Goal: Task Accomplishment & Management: Manage account settings

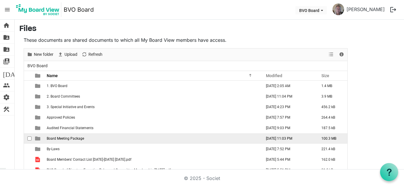
click at [66, 139] on span "Board Meeting Package" at bounding box center [65, 138] width 37 height 4
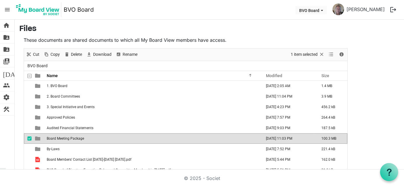
click at [67, 138] on span "Board Meeting Package" at bounding box center [65, 138] width 37 height 4
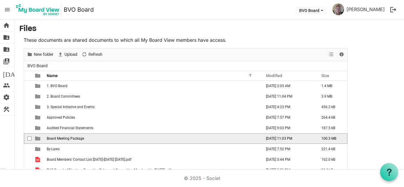
click at [67, 138] on span "Board Meeting Package" at bounding box center [65, 138] width 37 height 4
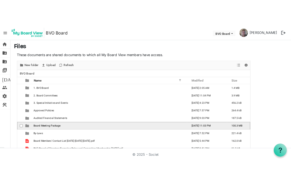
scroll to position [10, 0]
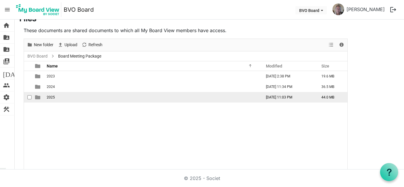
click at [50, 95] on span "2025" at bounding box center [51, 97] width 8 height 4
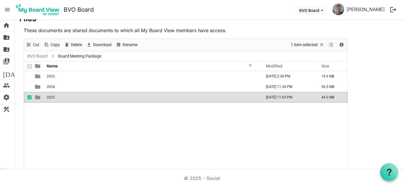
click at [50, 95] on span "2025" at bounding box center [51, 97] width 8 height 4
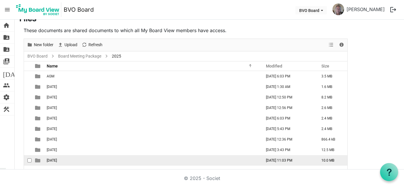
click at [57, 158] on span "[DATE]" at bounding box center [52, 160] width 10 height 4
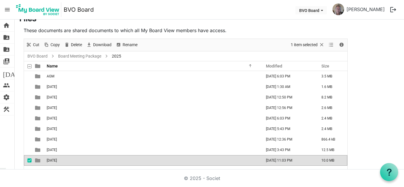
click at [61, 156] on td "[DATE]" at bounding box center [152, 160] width 215 height 11
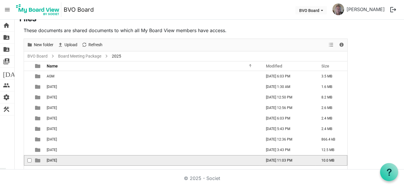
click at [57, 159] on span "[DATE]" at bounding box center [52, 160] width 10 height 4
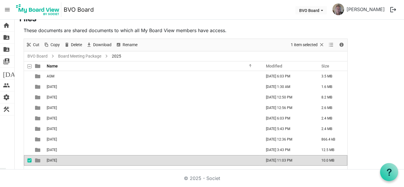
click at [57, 159] on span "[DATE]" at bounding box center [52, 160] width 10 height 4
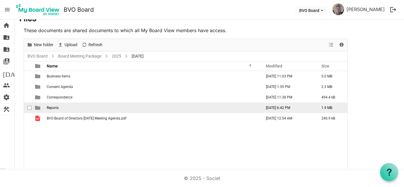
click at [55, 106] on span "Reports" at bounding box center [53, 108] width 12 height 4
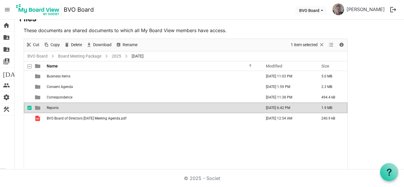
click at [55, 106] on span "Reports" at bounding box center [53, 108] width 12 height 4
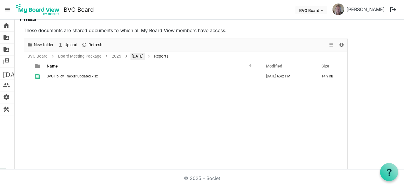
click at [145, 53] on link "[DATE]" at bounding box center [137, 56] width 14 height 7
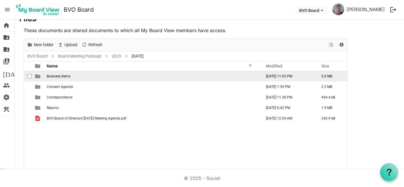
click at [60, 76] on span "Business Items" at bounding box center [59, 76] width 24 height 4
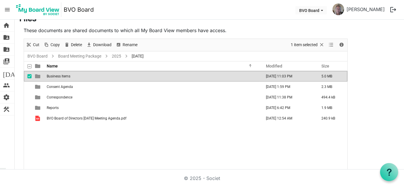
click at [60, 77] on span "Business Items" at bounding box center [59, 76] width 24 height 4
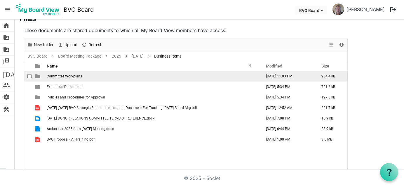
click at [63, 74] on span "Committee Workplans" at bounding box center [64, 76] width 35 height 4
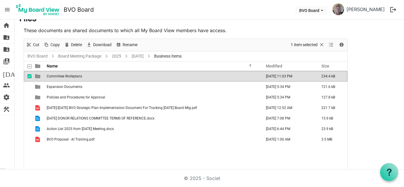
click at [63, 74] on span "Committee Workplans" at bounding box center [64, 76] width 35 height 4
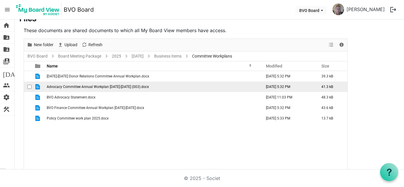
click at [69, 88] on td "Advocacy Committee Annual Workplan [DATE]-[DATE] (003).docx" at bounding box center [152, 86] width 215 height 11
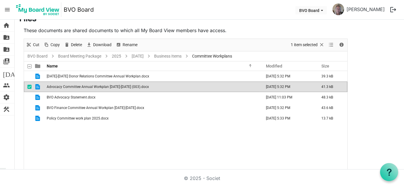
click at [69, 88] on td "Advocacy Committee Annual Workplan [DATE]-[DATE] (003).docx" at bounding box center [152, 86] width 215 height 11
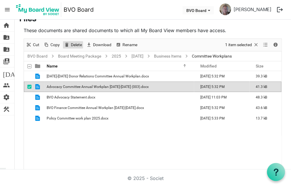
click at [79, 43] on span "Delete" at bounding box center [76, 44] width 12 height 7
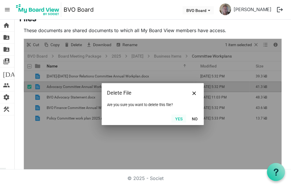
click at [179, 119] on button "Yes" at bounding box center [179, 118] width 15 height 8
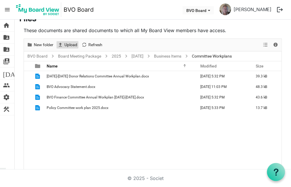
click at [74, 44] on span "Upload" at bounding box center [71, 44] width 14 height 7
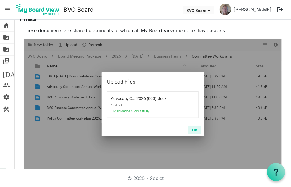
click at [196, 131] on button "OK" at bounding box center [195, 130] width 13 height 8
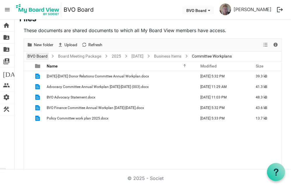
click at [37, 54] on link "BVO Board" at bounding box center [37, 56] width 22 height 7
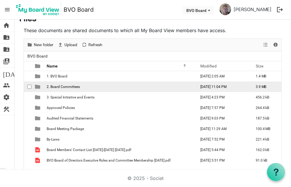
click at [58, 86] on span "2. Board Committees" at bounding box center [63, 87] width 33 height 4
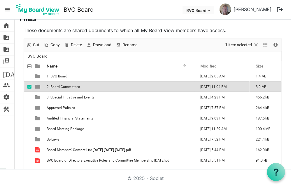
click at [58, 86] on span "2. Board Committees" at bounding box center [63, 87] width 33 height 4
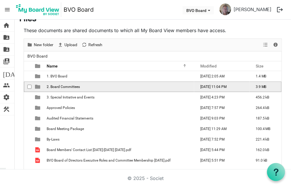
click at [58, 86] on span "2. Board Committees" at bounding box center [63, 87] width 33 height 4
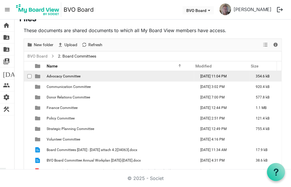
click at [59, 76] on span "Advocacy Committee" at bounding box center [64, 76] width 34 height 4
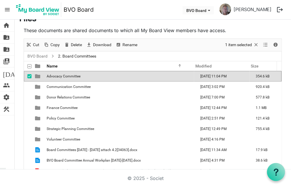
click at [59, 76] on span "Advocacy Committee" at bounding box center [64, 76] width 34 height 4
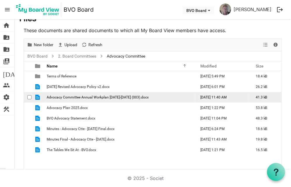
click at [108, 96] on span "Advocacy Committee Annual Workplan [DATE]-[DATE] (003).docx" at bounding box center [98, 97] width 102 height 4
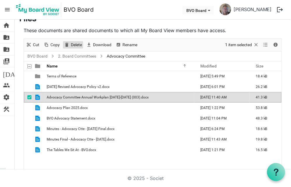
click at [74, 43] on span "Delete" at bounding box center [76, 44] width 12 height 7
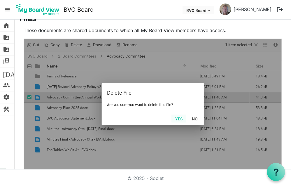
click at [176, 120] on button "Yes" at bounding box center [179, 118] width 15 height 8
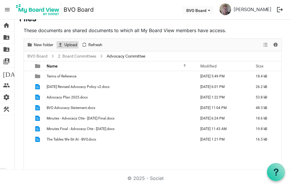
click at [71, 42] on span "Upload" at bounding box center [71, 44] width 14 height 7
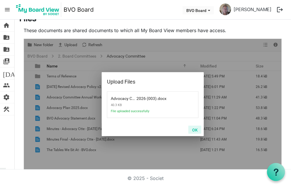
click at [192, 128] on button "OK" at bounding box center [195, 130] width 13 height 8
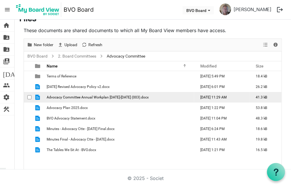
click at [60, 99] on td "Advocacy Committee Annual Workplan [DATE]-[DATE] (003).docx" at bounding box center [119, 97] width 149 height 11
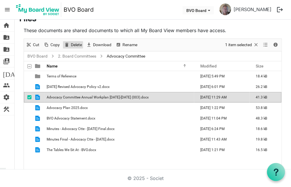
click at [75, 43] on span "Delete" at bounding box center [76, 44] width 12 height 7
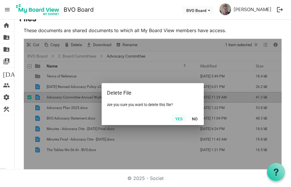
click at [178, 117] on button "Yes" at bounding box center [179, 118] width 15 height 8
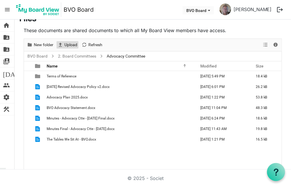
click at [70, 43] on span "Upload" at bounding box center [71, 44] width 14 height 7
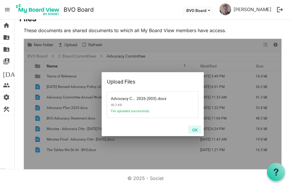
click at [193, 128] on button "OK" at bounding box center [195, 130] width 13 height 8
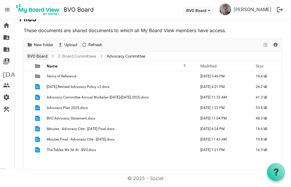
click at [32, 55] on link "BVO Board" at bounding box center [37, 56] width 22 height 7
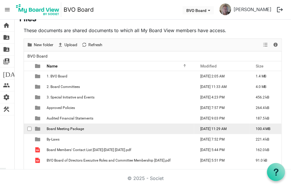
click at [51, 129] on span "Board Meeting Package" at bounding box center [65, 129] width 37 height 4
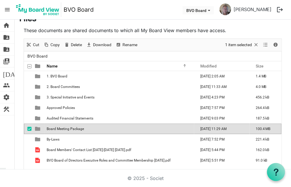
click at [51, 129] on span "Board Meeting Package" at bounding box center [65, 129] width 37 height 4
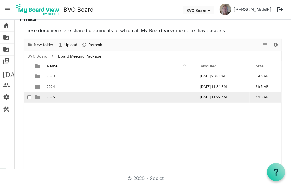
click at [44, 96] on td "is template cell column header type" at bounding box center [38, 97] width 13 height 11
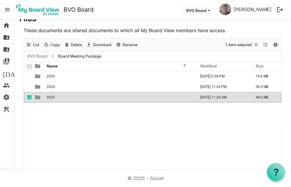
click at [44, 96] on td "is template cell column header type" at bounding box center [38, 97] width 13 height 11
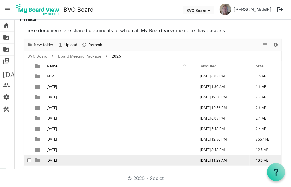
click at [49, 160] on span "[DATE]" at bounding box center [52, 160] width 10 height 4
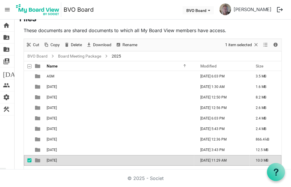
click at [49, 160] on span "[DATE]" at bounding box center [52, 160] width 10 height 4
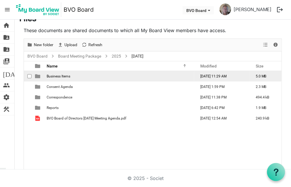
click at [48, 75] on span "Business Items" at bounding box center [59, 76] width 24 height 4
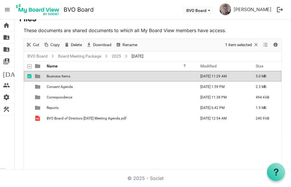
click at [48, 75] on span "Business Items" at bounding box center [59, 76] width 24 height 4
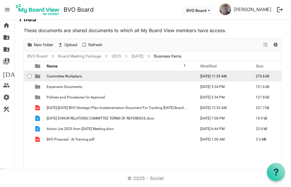
click at [67, 74] on span "Committee Workplans" at bounding box center [64, 76] width 35 height 4
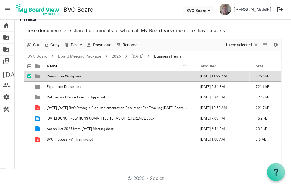
click at [67, 74] on span "Committee Workplans" at bounding box center [64, 76] width 35 height 4
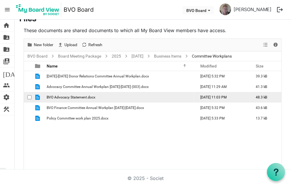
click at [61, 96] on span "BVO Advocacy Statement.docx" at bounding box center [71, 97] width 49 height 4
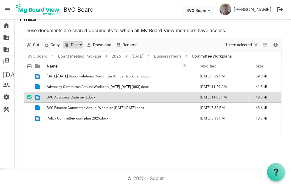
click at [74, 44] on span "Delete" at bounding box center [76, 44] width 12 height 7
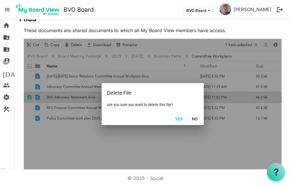
click at [173, 117] on button "Yes" at bounding box center [179, 118] width 15 height 8
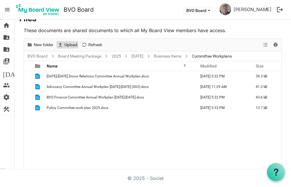
click at [72, 44] on span "Upload" at bounding box center [71, 44] width 14 height 7
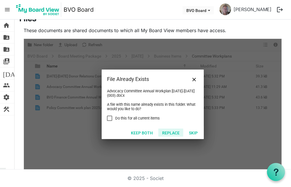
click at [171, 133] on button "Replace" at bounding box center [171, 132] width 25 height 8
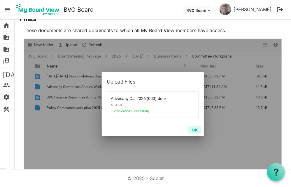
click at [191, 128] on button "OK" at bounding box center [195, 130] width 13 height 8
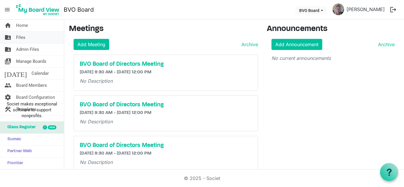
click at [21, 36] on span "Files" at bounding box center [20, 38] width 9 height 12
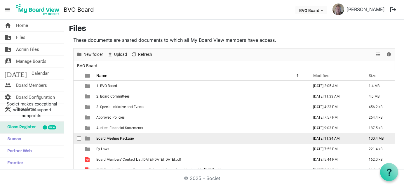
click at [142, 138] on td "Board Meeting Package" at bounding box center [201, 138] width 213 height 11
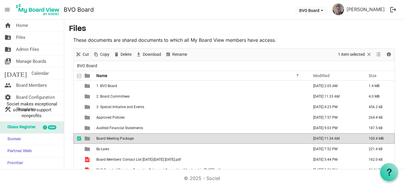
click at [142, 138] on td "Board Meeting Package" at bounding box center [201, 138] width 213 height 11
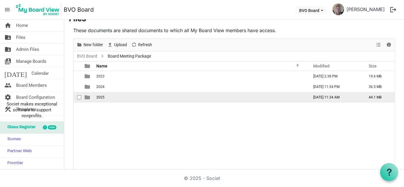
click at [110, 99] on td "2025" at bounding box center [201, 97] width 213 height 11
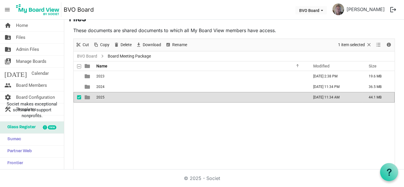
click at [110, 99] on td "2025" at bounding box center [201, 97] width 213 height 11
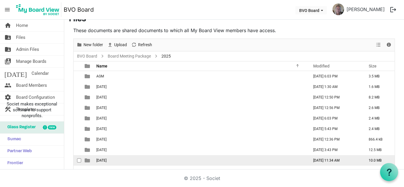
click at [107, 159] on span "[DATE]" at bounding box center [101, 160] width 10 height 4
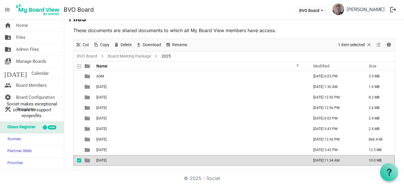
click at [107, 159] on span "[DATE]" at bounding box center [101, 160] width 10 height 4
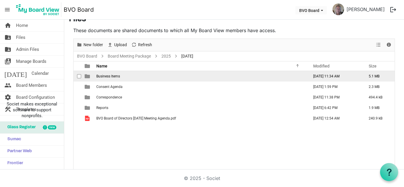
click at [109, 75] on span "Business Items" at bounding box center [108, 76] width 24 height 4
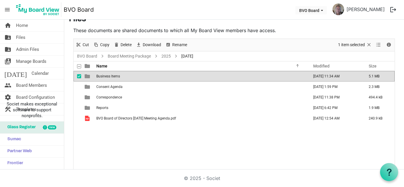
click at [109, 75] on span "Business Items" at bounding box center [108, 76] width 24 height 4
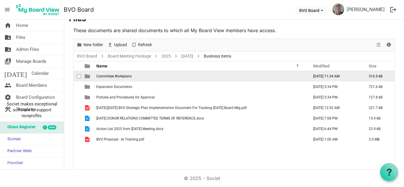
click at [109, 75] on span "Committee Workplans" at bounding box center [113, 76] width 35 height 4
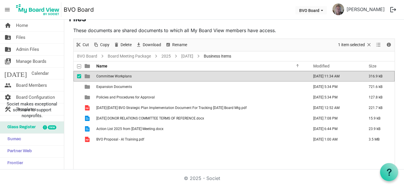
click at [109, 75] on span "Committee Workplans" at bounding box center [113, 76] width 35 height 4
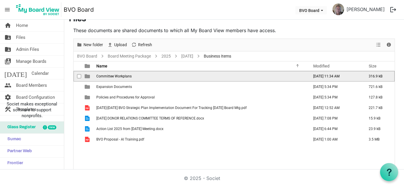
click at [109, 75] on span "Committee Workplans" at bounding box center [113, 76] width 35 height 4
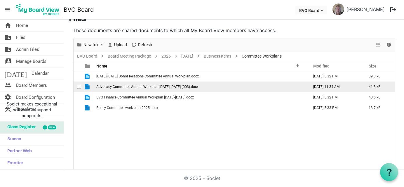
click at [113, 85] on span "Advocacy Committee Annual Workplan [DATE]-[DATE] (003).docx" at bounding box center [147, 87] width 102 height 4
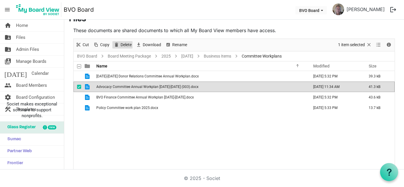
click at [118, 46] on span "Delete" at bounding box center [116, 44] width 7 height 7
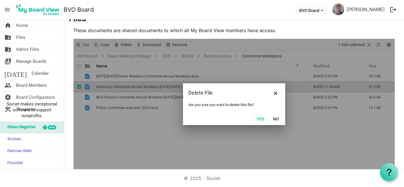
click at [259, 120] on button "Yes" at bounding box center [260, 118] width 15 height 8
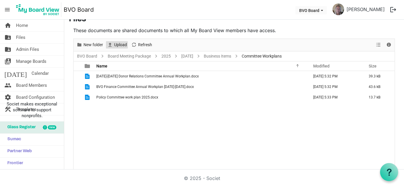
click at [115, 45] on span "Upload" at bounding box center [121, 44] width 14 height 7
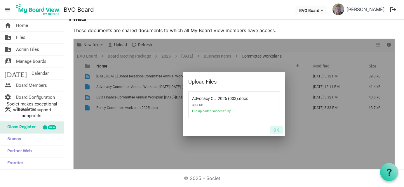
click at [274, 130] on button "OK" at bounding box center [276, 130] width 13 height 8
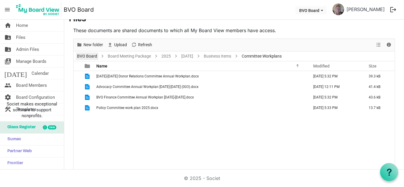
click at [84, 56] on link "BVO Board" at bounding box center [87, 56] width 22 height 7
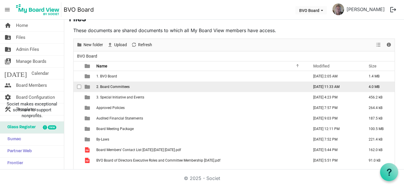
click at [111, 86] on span "2. Board Committees" at bounding box center [112, 87] width 33 height 4
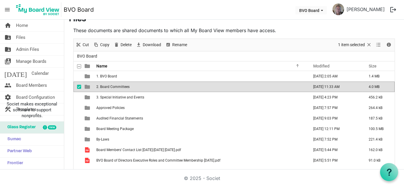
click at [111, 86] on span "2. Board Committees" at bounding box center [112, 87] width 33 height 4
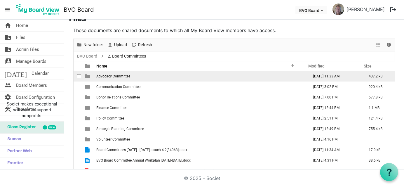
click at [113, 76] on span "Advocacy Committee" at bounding box center [113, 76] width 34 height 4
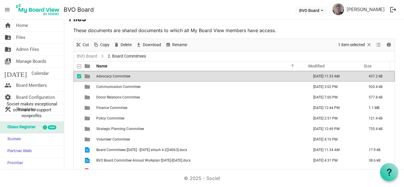
click at [113, 76] on span "Advocacy Committee" at bounding box center [113, 76] width 34 height 4
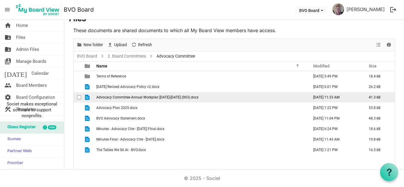
click at [150, 97] on span "Advocacy Committee Annual Workplan [DATE]-[DATE] (003).docx" at bounding box center [147, 97] width 102 height 4
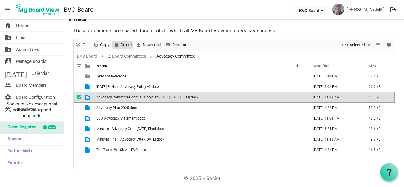
click at [130, 44] on span "Delete" at bounding box center [126, 44] width 12 height 7
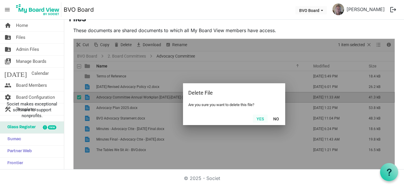
click at [261, 117] on button "Yes" at bounding box center [260, 118] width 15 height 8
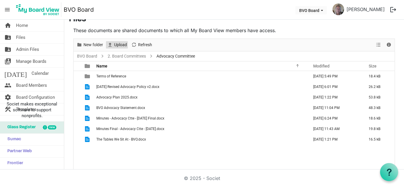
click at [120, 46] on span "Upload" at bounding box center [121, 44] width 14 height 7
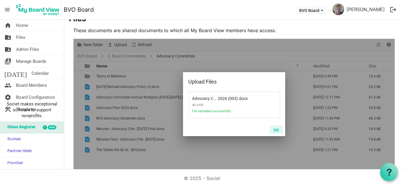
click at [277, 130] on button "OK" at bounding box center [276, 130] width 13 height 8
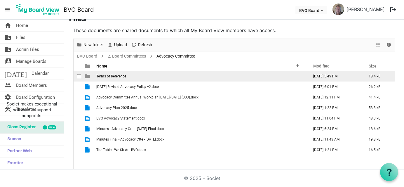
click at [100, 74] on span "Terms of Reference" at bounding box center [111, 76] width 30 height 4
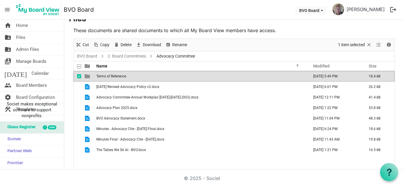
click at [100, 74] on span "Terms of Reference" at bounding box center [111, 76] width 30 height 4
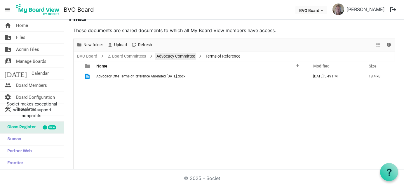
click at [175, 54] on link "Advocacy Committee" at bounding box center [175, 56] width 41 height 7
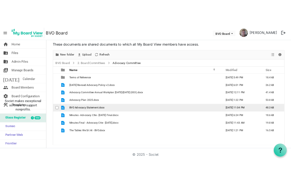
scroll to position [0, 0]
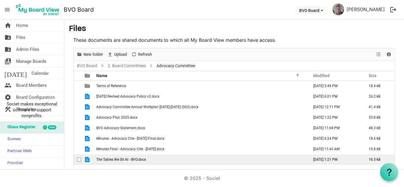
click at [118, 157] on span "The Tables We Sit At - BVO.docx" at bounding box center [121, 159] width 50 height 4
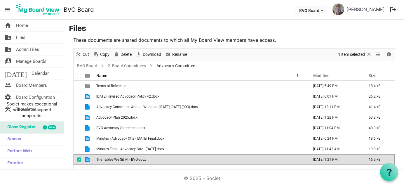
click at [118, 157] on span "The Tables We Sit At - BVO.docx" at bounding box center [121, 159] width 50 height 4
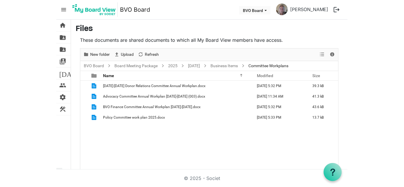
scroll to position [10, 0]
